Goal: Task Accomplishment & Management: Use online tool/utility

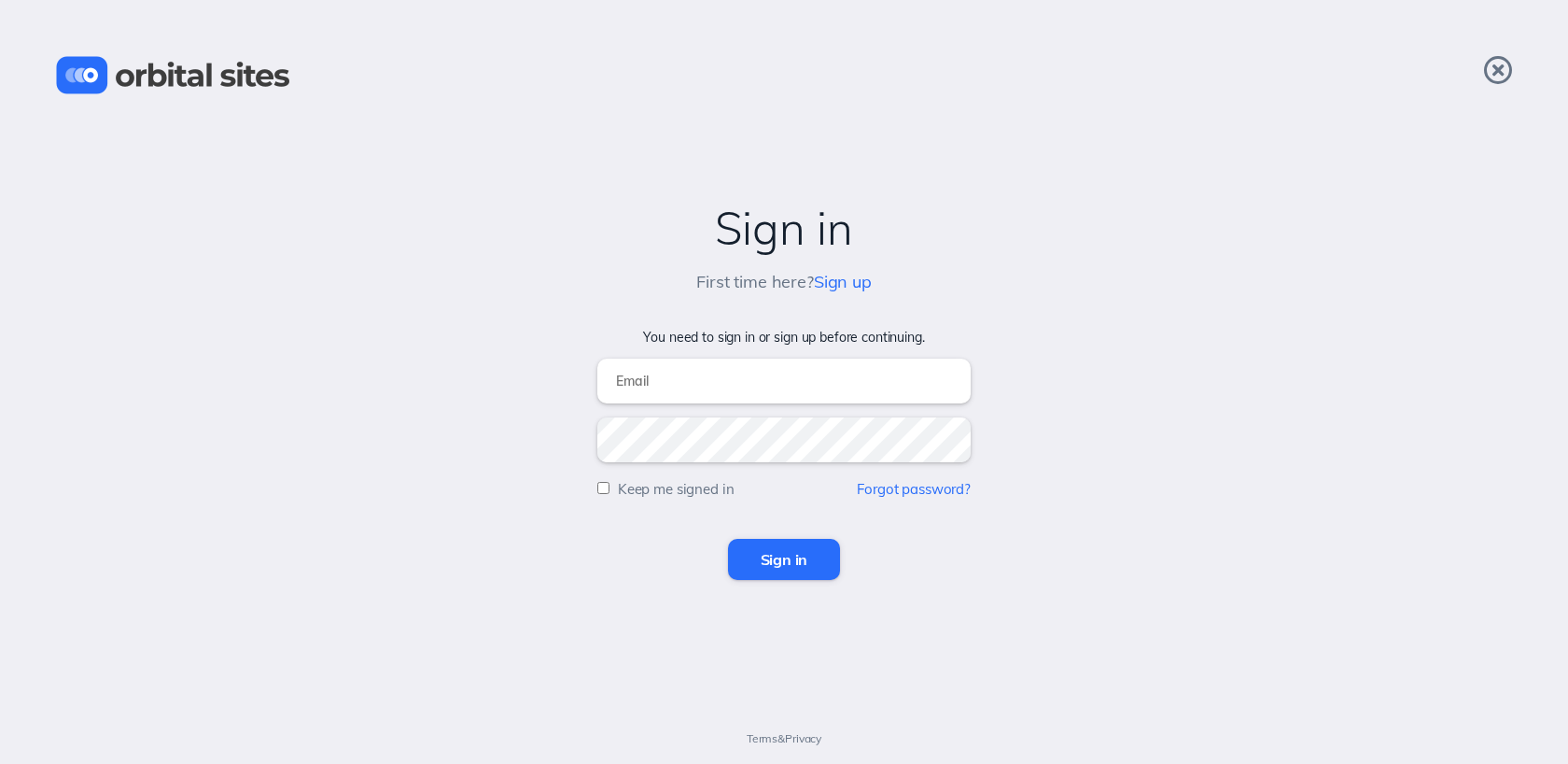
type input "[EMAIL_ADDRESS][DOMAIN_NAME]"
click at [765, 567] on input "Sign in" at bounding box center [784, 560] width 113 height 41
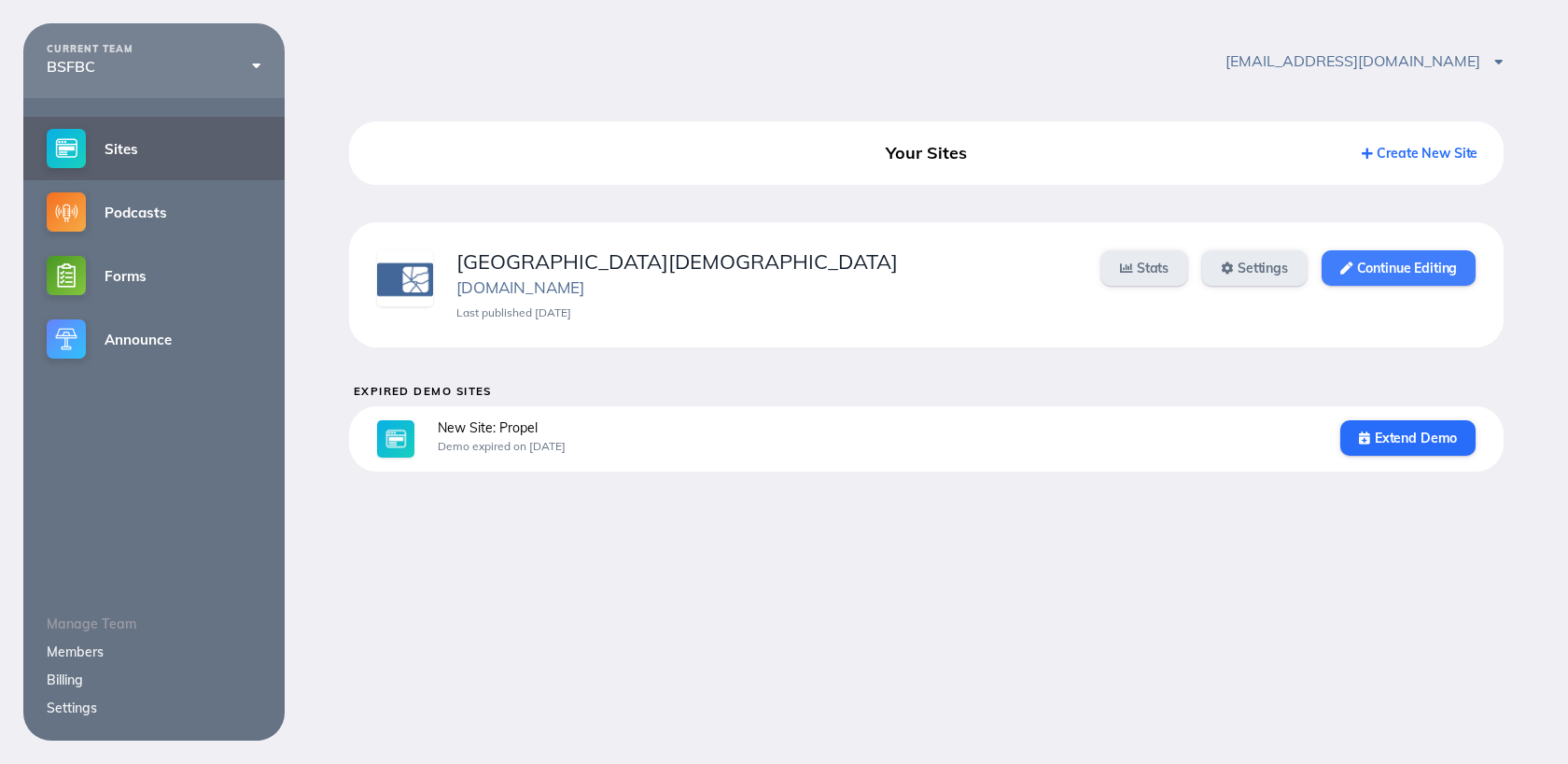
click at [1420, 253] on link "Continue Editing" at bounding box center [1399, 268] width 154 height 36
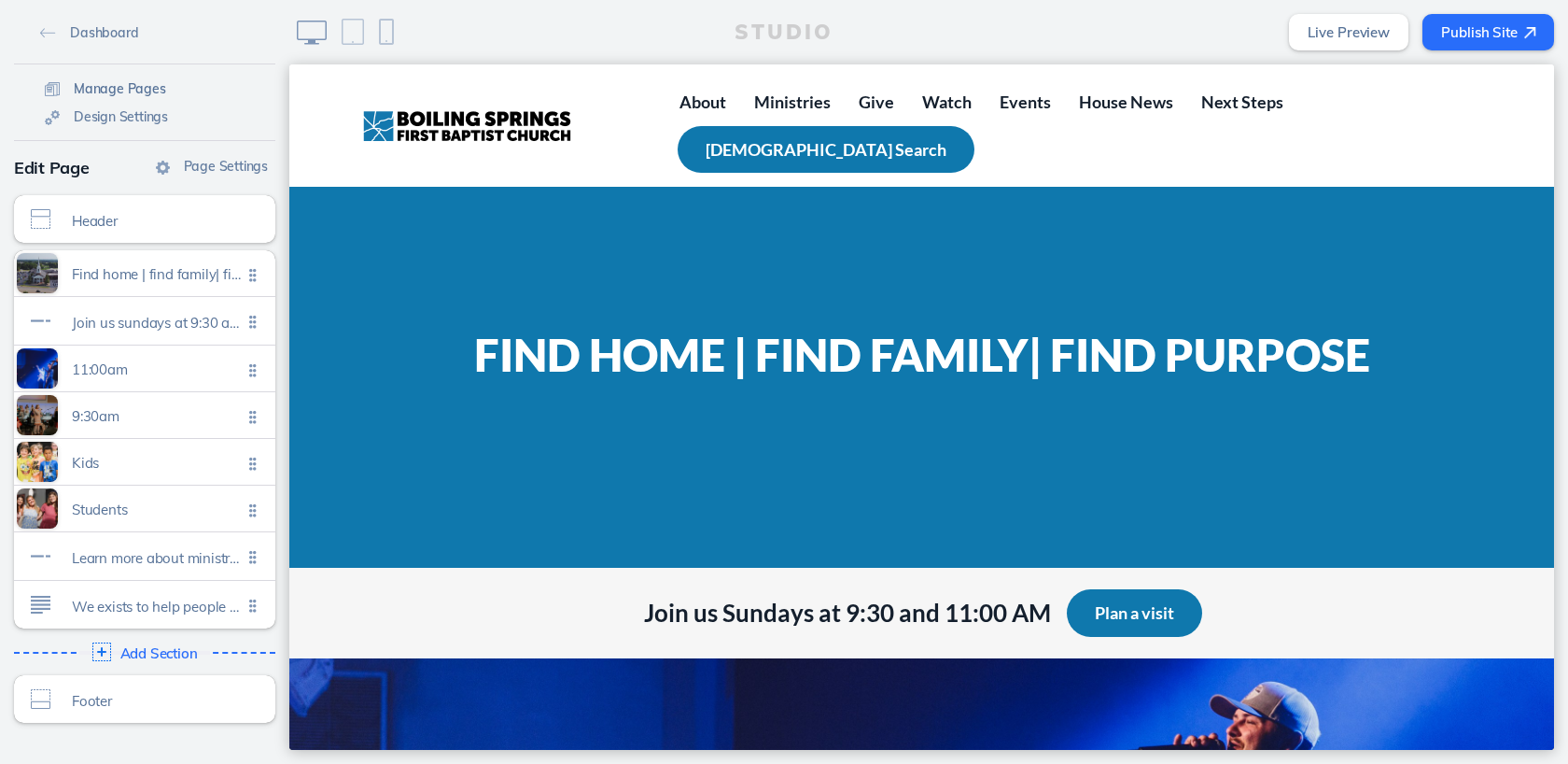
click at [136, 85] on span "Manage Pages" at bounding box center [119, 88] width 92 height 16
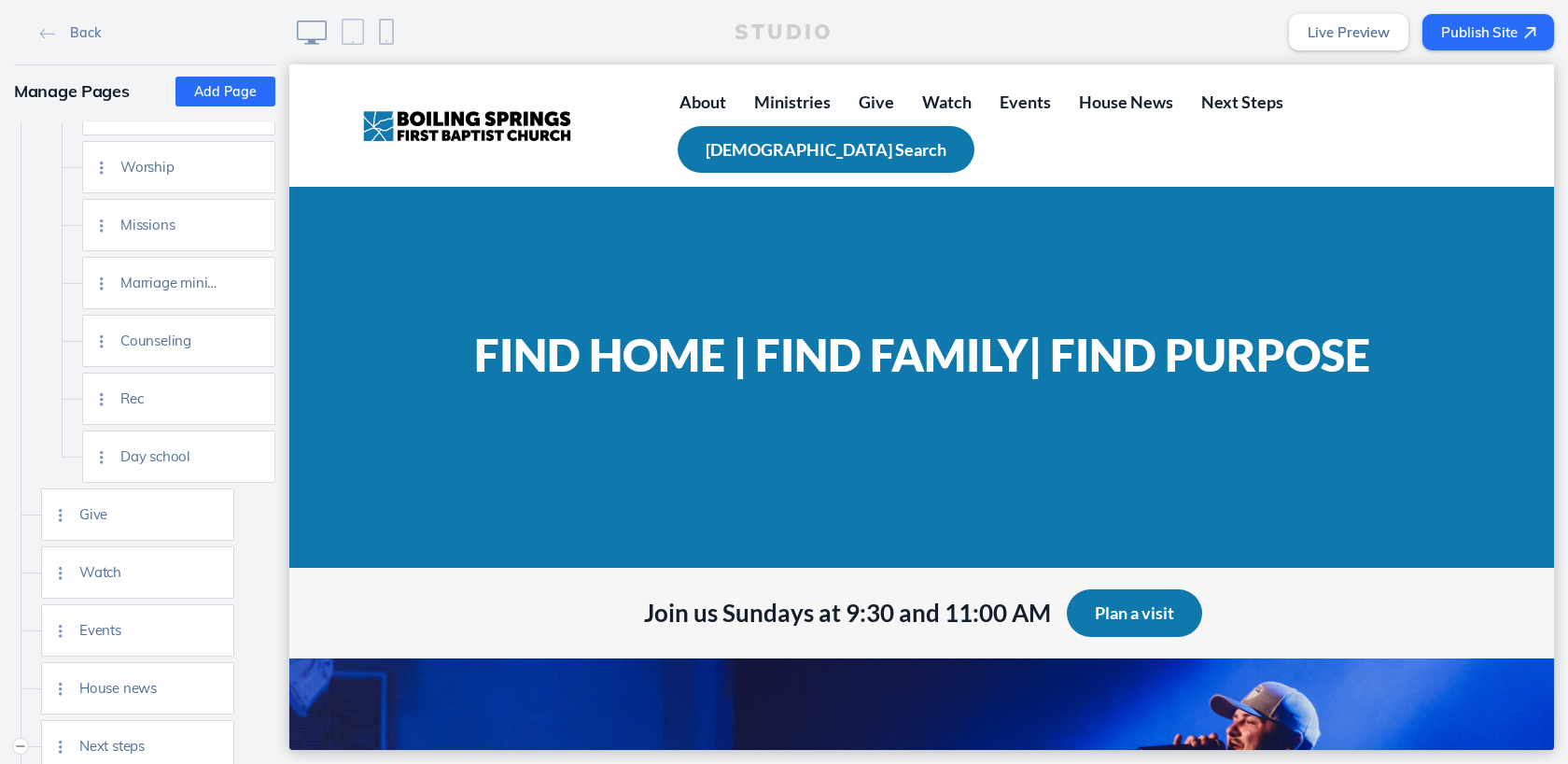
scroll to position [653, 0]
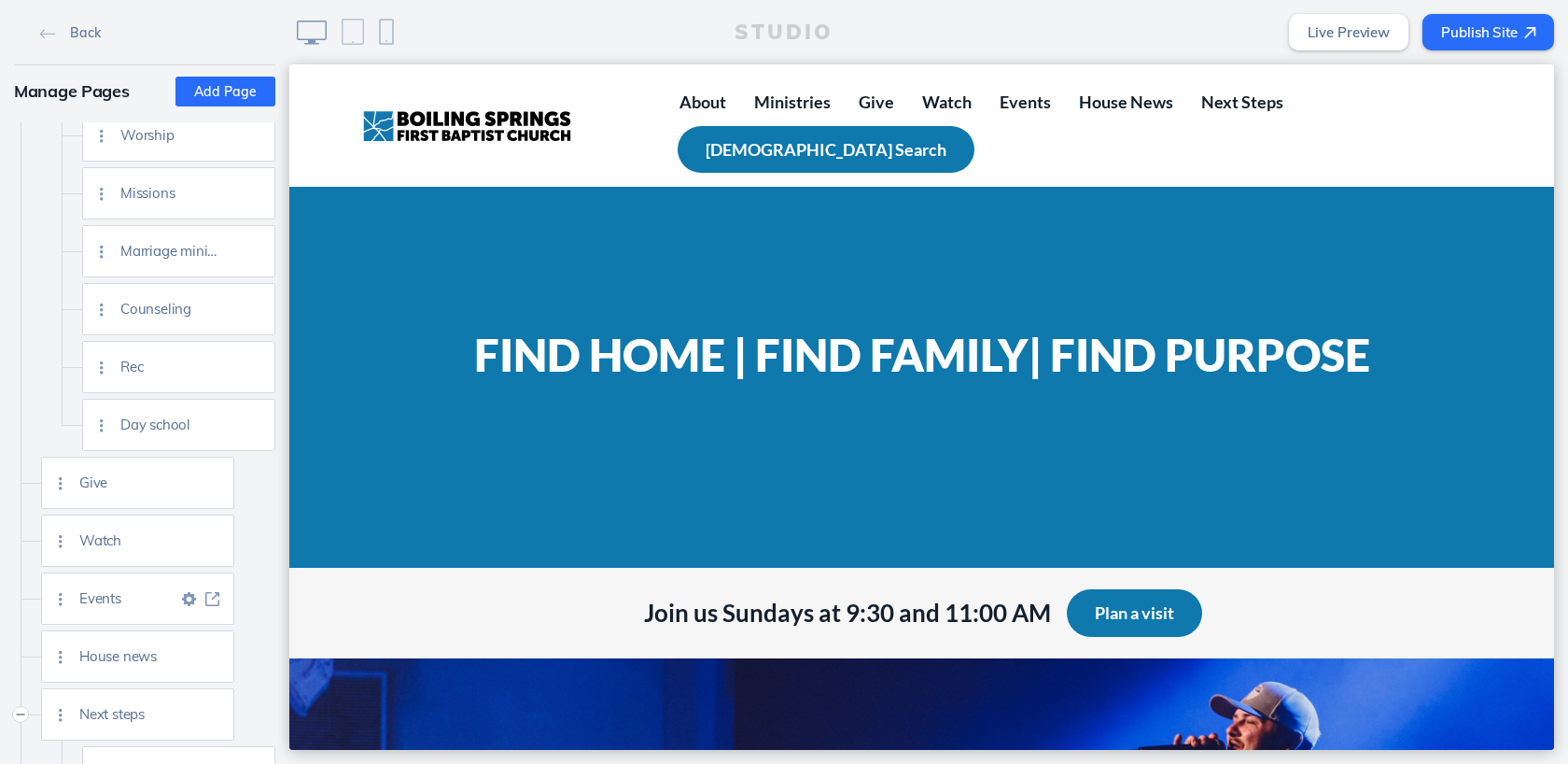
click at [205, 600] on img at bounding box center [212, 599] width 14 height 14
